Goal: Information Seeking & Learning: Learn about a topic

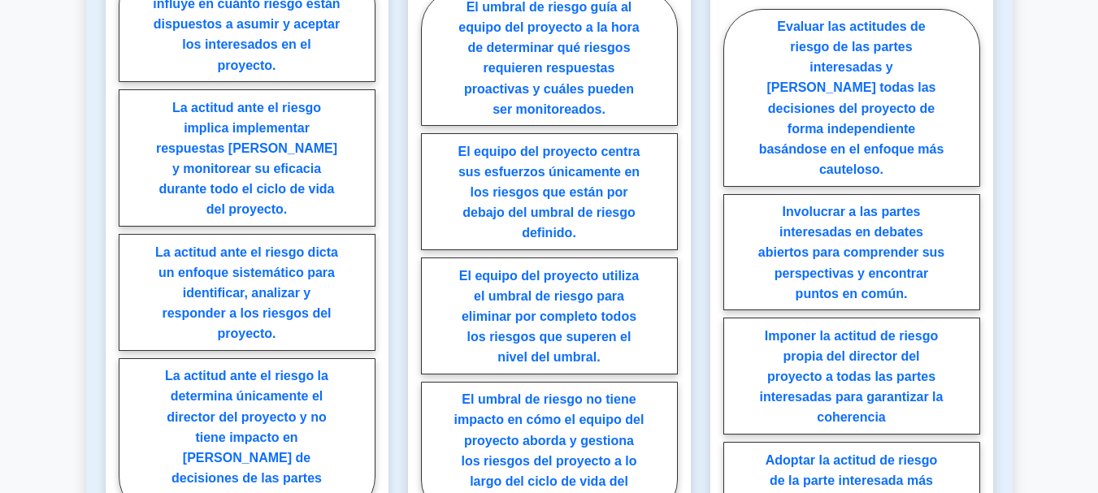
scroll to position [1189, 0]
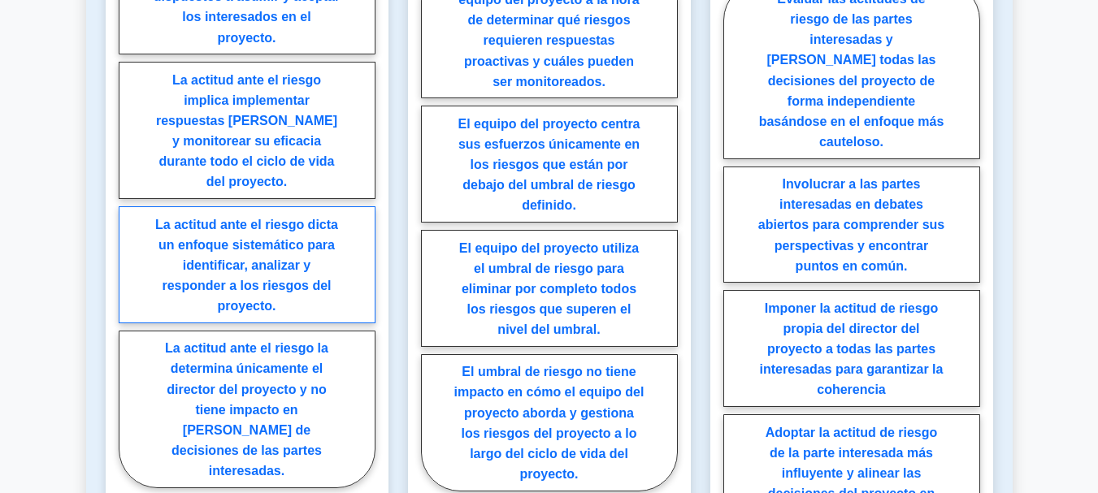
click at [313, 264] on label "La actitud ante el riesgo dicta un enfoque sistemático para identificar, analiz…" at bounding box center [247, 264] width 257 height 117
click at [129, 223] on input "La actitud ante el riesgo dicta un enfoque sistemático para identificar, analiz…" at bounding box center [124, 217] width 11 height 11
radio input "true"
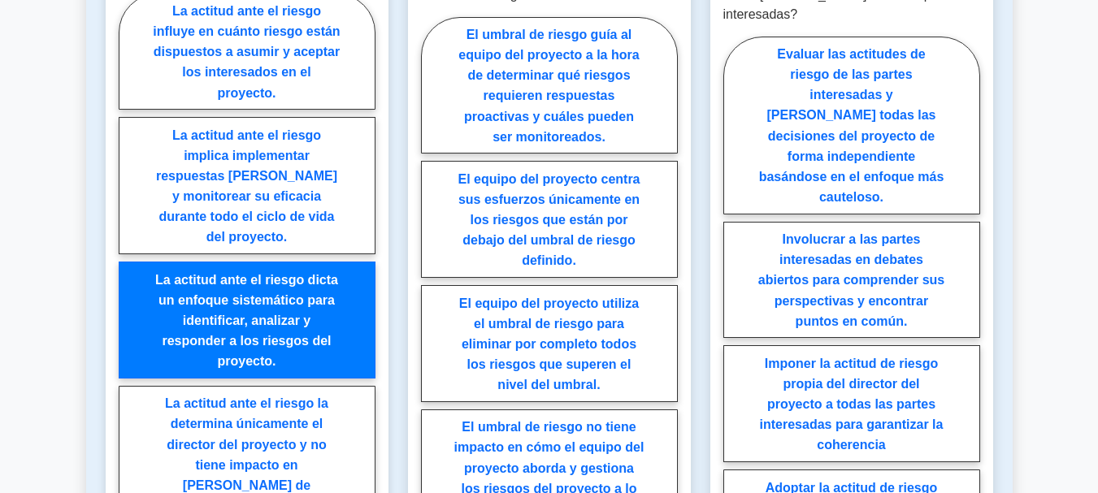
scroll to position [1108, 0]
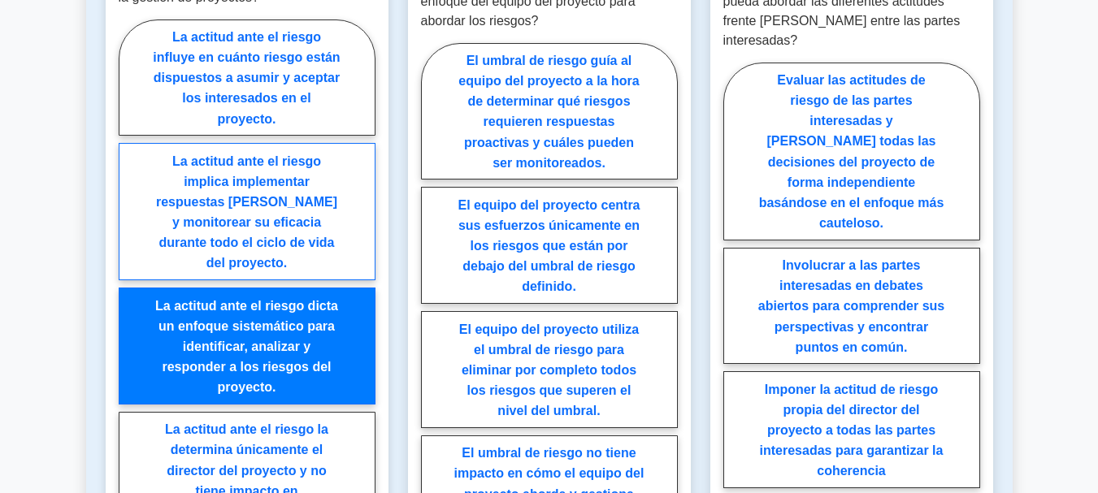
click at [315, 187] on label "La actitud ante el riesgo implica implementar respuestas [PERSON_NAME] y monito…" at bounding box center [247, 211] width 257 height 137
click at [129, 293] on input "La actitud ante el riesgo implica implementar respuestas [PERSON_NAME] y monito…" at bounding box center [124, 298] width 11 height 11
radio input "true"
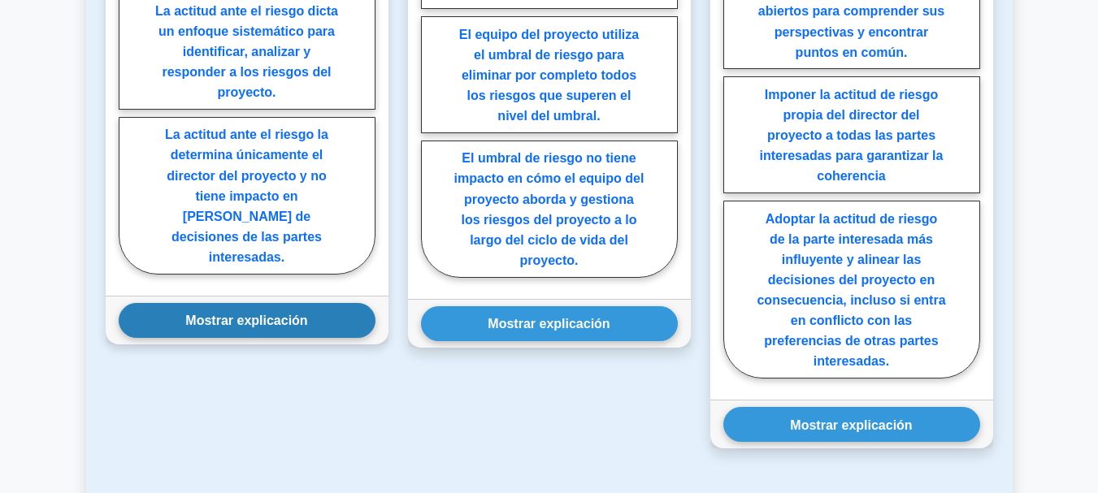
scroll to position [1433, 0]
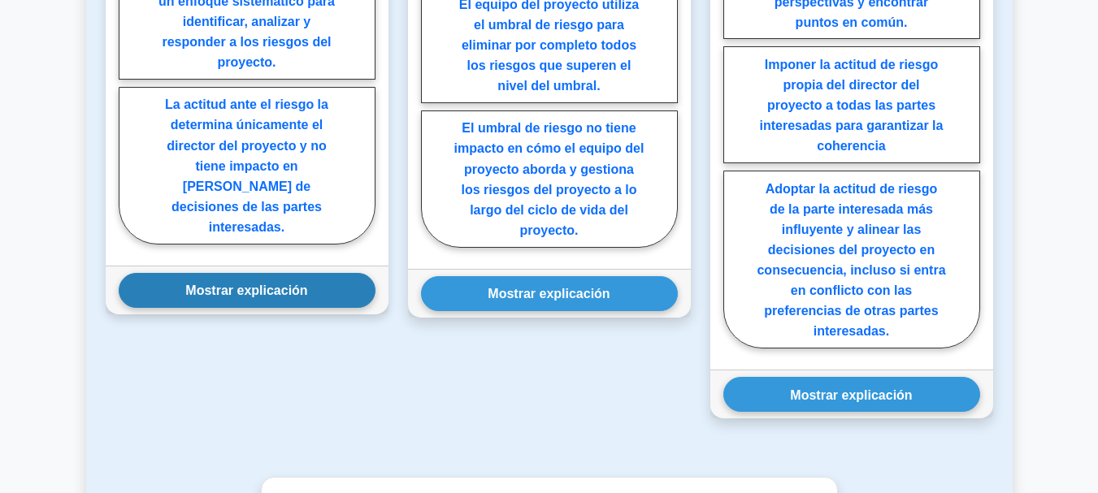
click at [286, 284] on font "Mostrar explicación" at bounding box center [246, 291] width 122 height 14
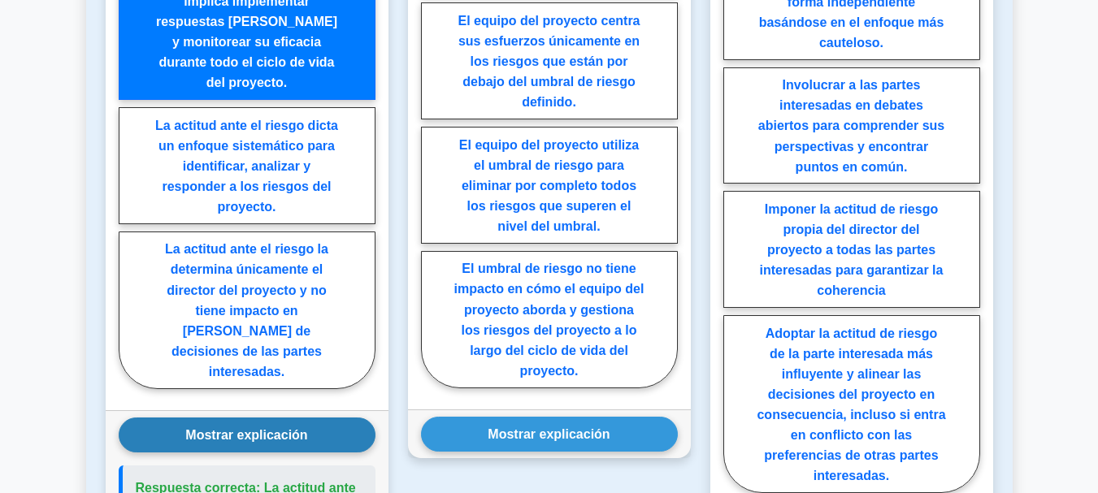
scroll to position [1026, 0]
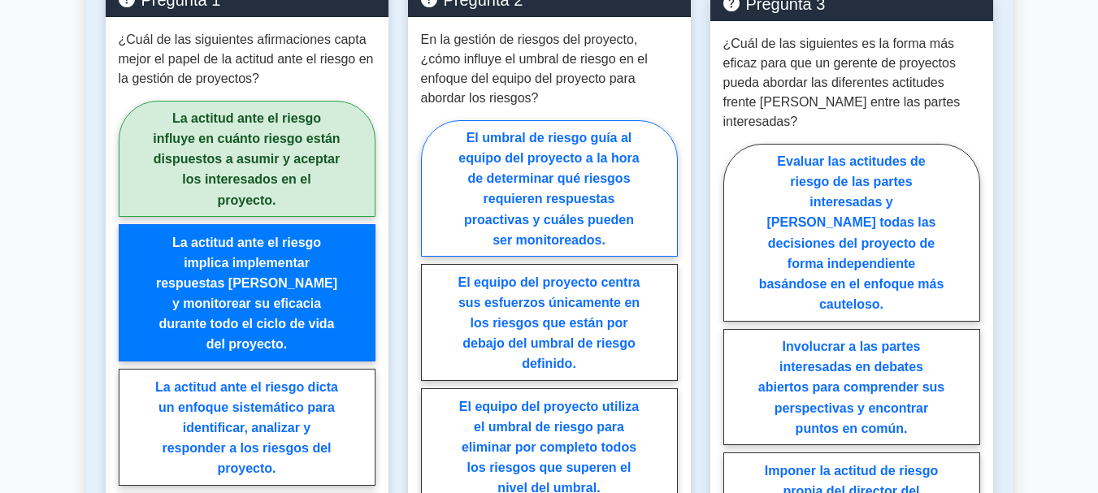
click at [583, 202] on font "El umbral de riesgo guía al equipo del proyecto a la hora de determinar qué rie…" at bounding box center [548, 189] width 180 height 116
click at [432, 384] on input "El umbral de riesgo guía al equipo del proyecto a la hora de determinar qué rie…" at bounding box center [426, 389] width 11 height 11
radio input "true"
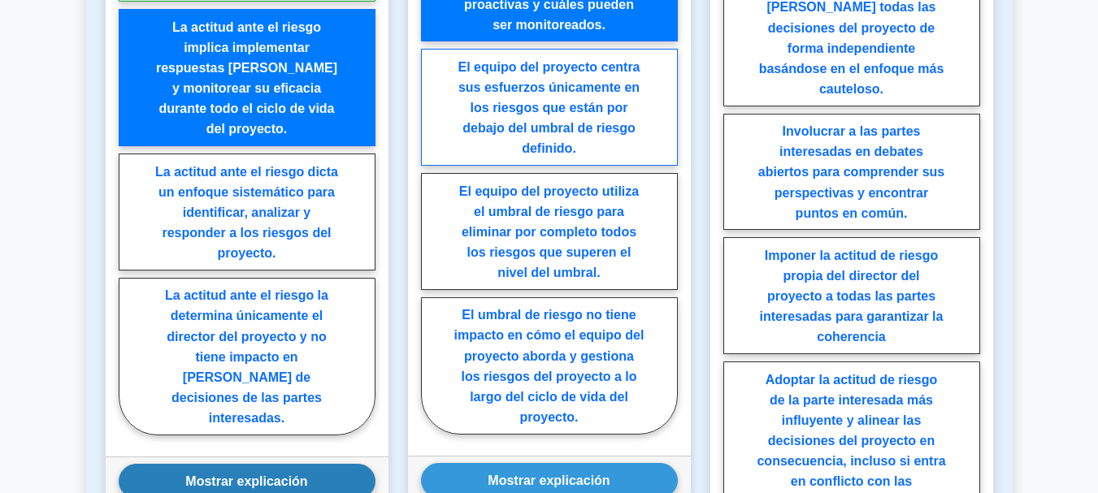
scroll to position [1352, 0]
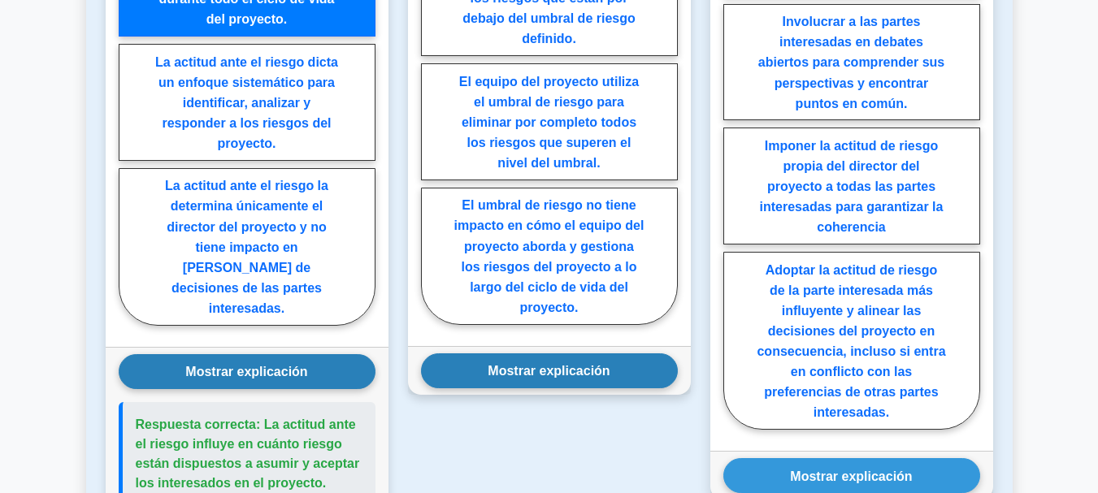
click at [580, 386] on button "Mostrar explicación" at bounding box center [549, 371] width 257 height 35
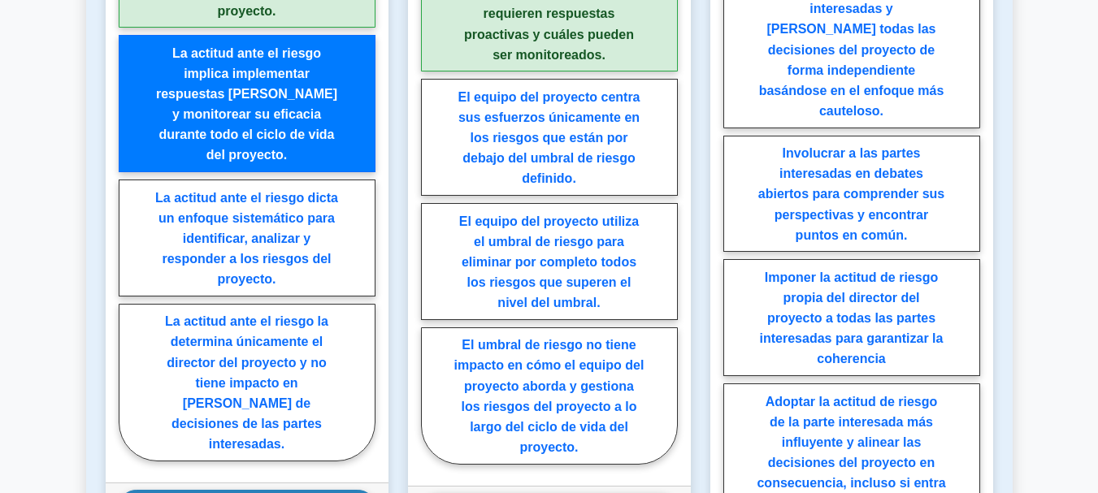
scroll to position [1189, 0]
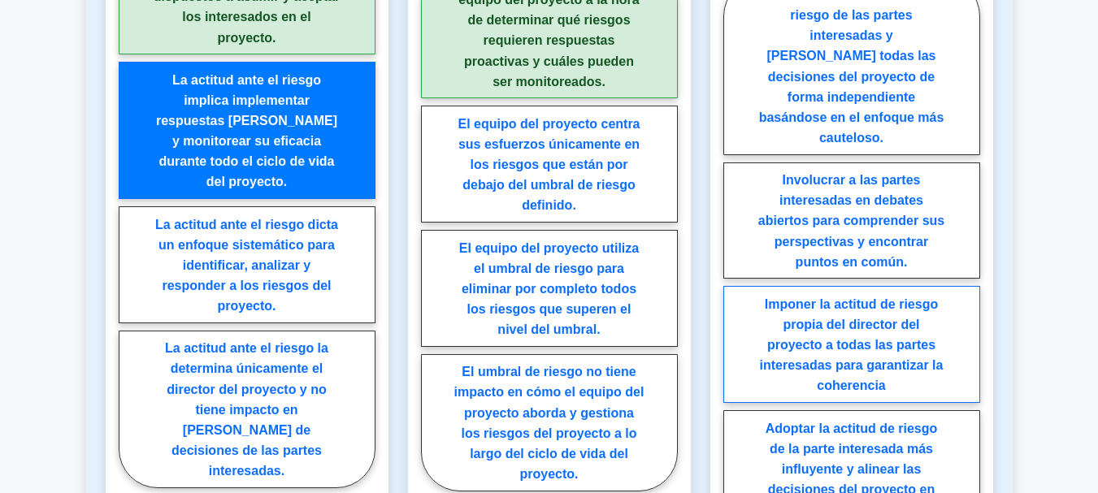
drag, startPoint x: 914, startPoint y: 196, endPoint x: 914, endPoint y: 254, distance: 57.7
click at [914, 197] on font "Involucrar a las partes interesadas en debates abiertos para comprender sus per…" at bounding box center [851, 221] width 186 height 96
click at [734, 282] on input "Involucrar a las partes interesadas en debates abiertos para comprender sus per…" at bounding box center [728, 287] width 11 height 11
radio input "true"
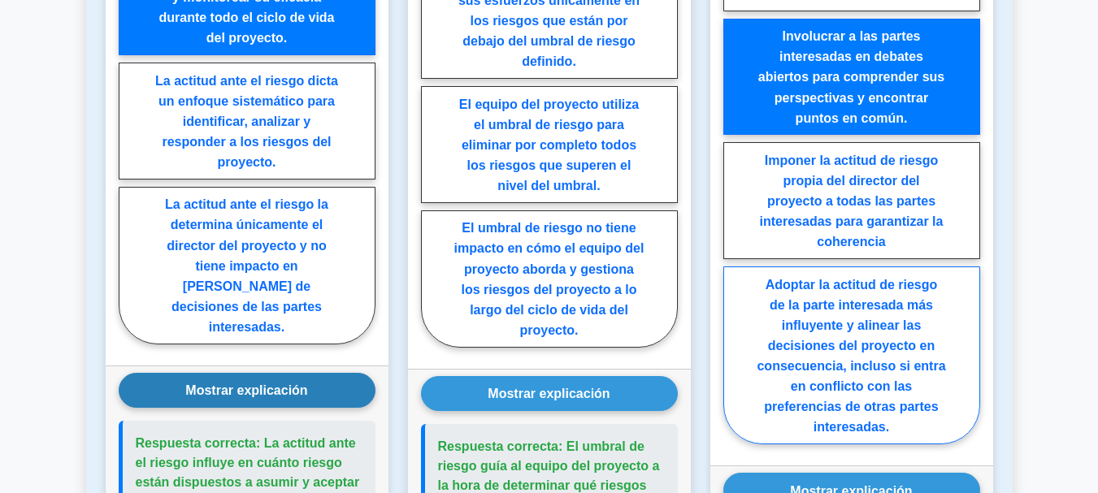
scroll to position [1352, 0]
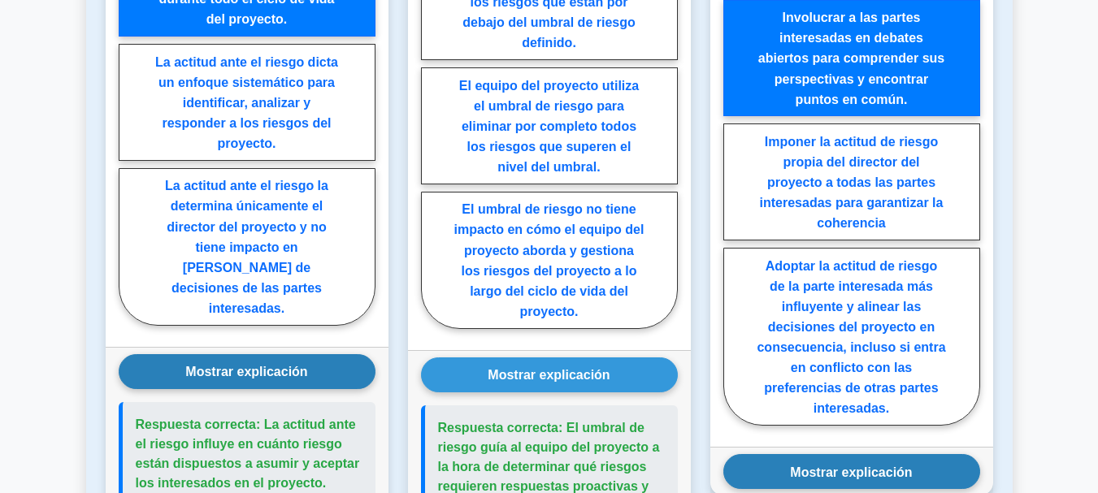
click at [816, 465] on font "Mostrar explicación" at bounding box center [851, 472] width 122 height 14
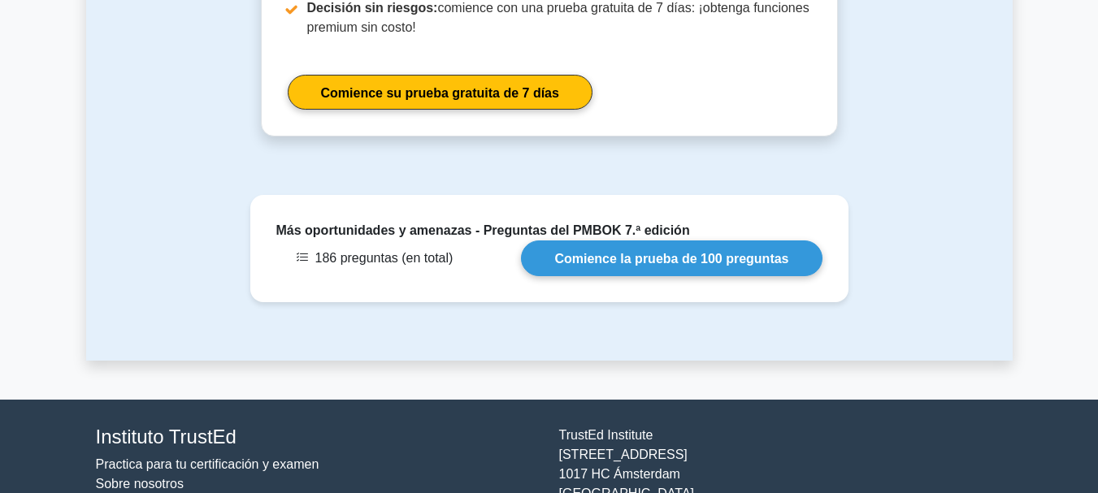
scroll to position [2967, 0]
